Goal: Information Seeking & Learning: Learn about a topic

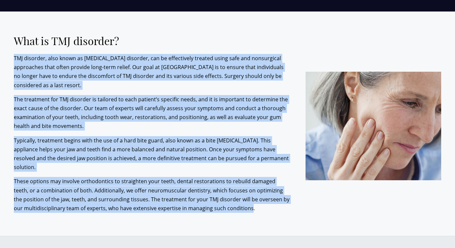
drag, startPoint x: 13, startPoint y: 44, endPoint x: 241, endPoint y: 185, distance: 267.3
click at [241, 185] on div "What is TMJ disorder? TMJ disorder, also known as [MEDICAL_DATA] disorder, can …" at bounding box center [155, 124] width 282 height 178
copy div "LOR ipsumdol, sita conse ad elitseddoeiusmodt incid utlabore, etd ma aliquaenim…"
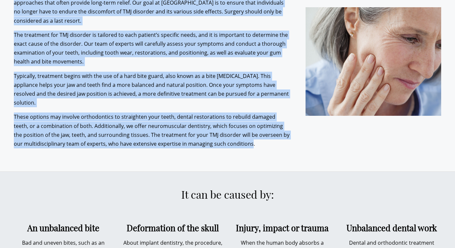
scroll to position [1136, 0]
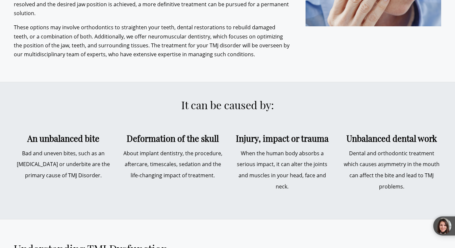
click at [333, 99] on h2 "It can be caused by:" at bounding box center [227, 105] width 427 height 13
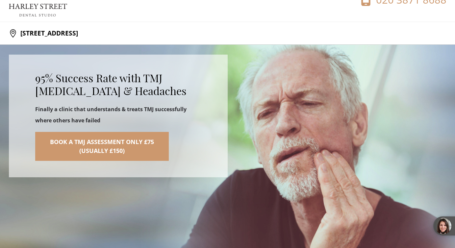
scroll to position [0, 0]
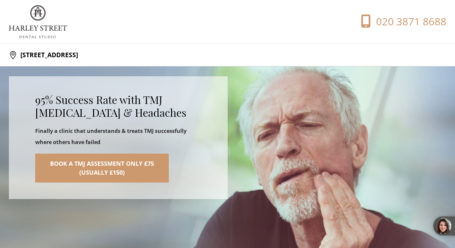
drag, startPoint x: 128, startPoint y: 53, endPoint x: 21, endPoint y: 55, distance: 106.8
click at [21, 55] on p "[STREET_ADDRESS]" at bounding box center [47, 54] width 61 height 13
copy p "[STREET_ADDRESS]"
click at [40, 26] on img at bounding box center [38, 21] width 58 height 33
click at [37, 10] on img at bounding box center [38, 21] width 58 height 33
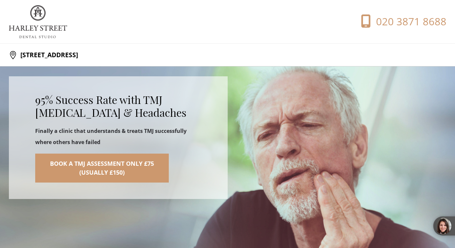
click at [179, 55] on div "[STREET_ADDRESS]" at bounding box center [118, 54] width 219 height 13
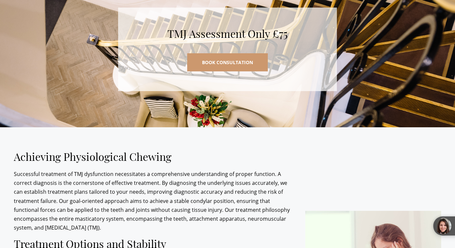
scroll to position [1988, 0]
